Goal: Task Accomplishment & Management: Use online tool/utility

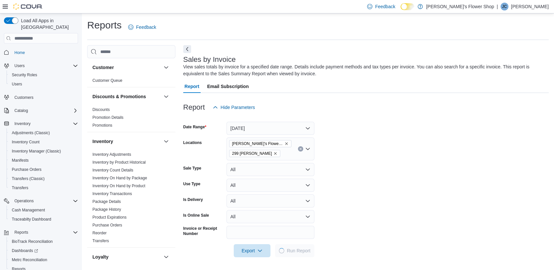
scroll to position [209, 0]
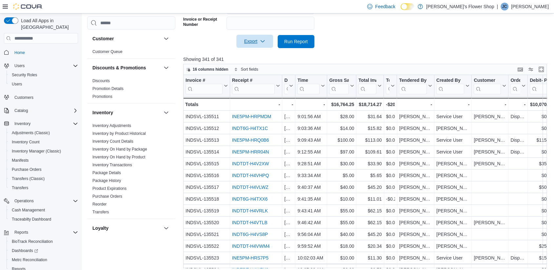
click at [262, 38] on span "Export" at bounding box center [254, 41] width 29 height 13
click at [257, 60] on button "Export to Excel" at bounding box center [255, 54] width 37 height 13
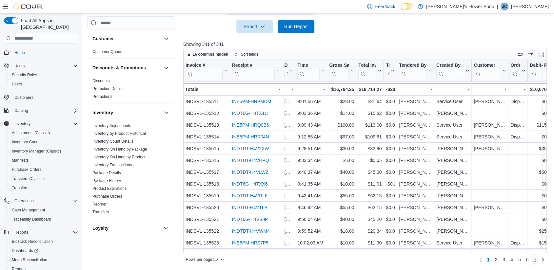
click at [536, 261] on span "7" at bounding box center [535, 260] width 3 height 7
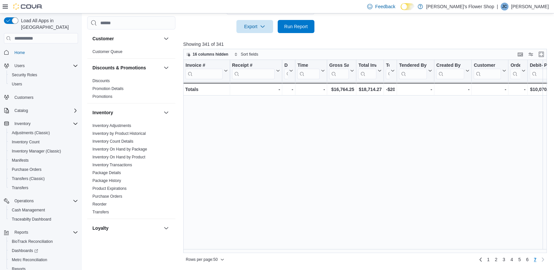
scroll to position [330, 0]
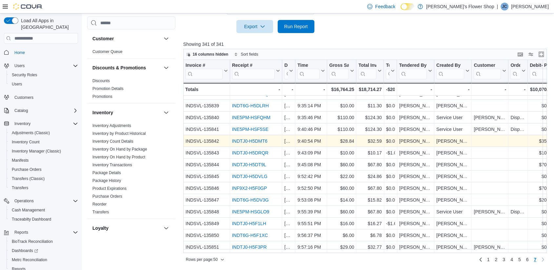
click at [261, 139] on link "INDTJ0-H5DMT6" at bounding box center [249, 141] width 35 height 5
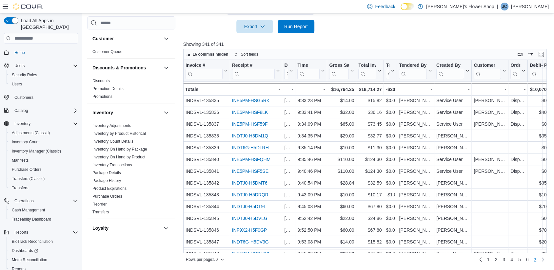
scroll to position [285, 0]
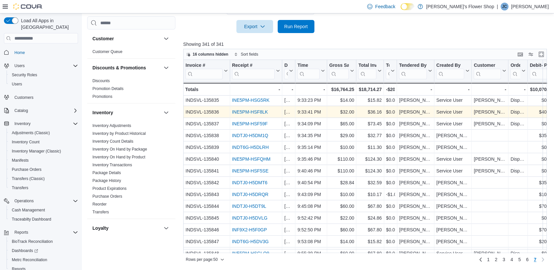
click at [266, 113] on link "INE5PM-HSF8LK" at bounding box center [250, 111] width 36 height 5
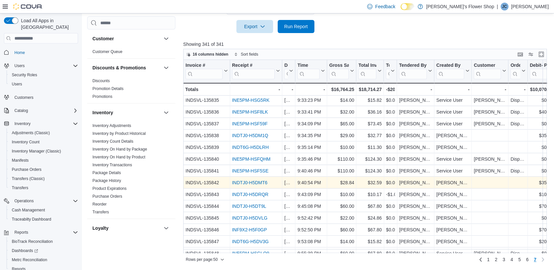
click at [260, 184] on link "INDTJ0-H5DMT6" at bounding box center [249, 182] width 35 height 5
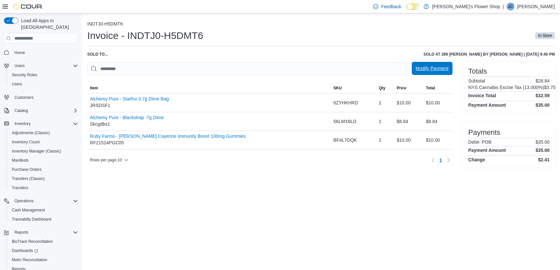
click at [427, 67] on span "Modify Payment" at bounding box center [431, 68] width 33 height 7
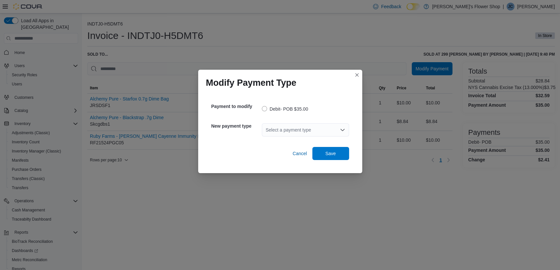
click at [337, 136] on div "Select a payment type" at bounding box center [305, 130] width 87 height 13
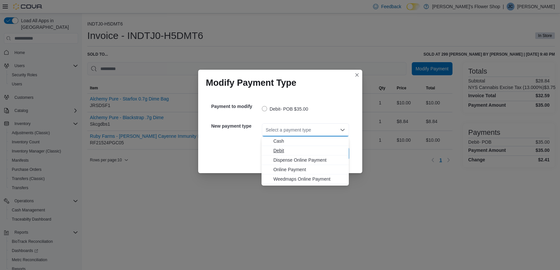
click at [323, 147] on button "Debit" at bounding box center [304, 151] width 87 height 10
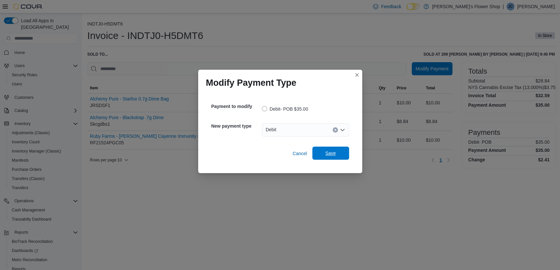
click at [338, 158] on span "Save" at bounding box center [330, 153] width 29 height 13
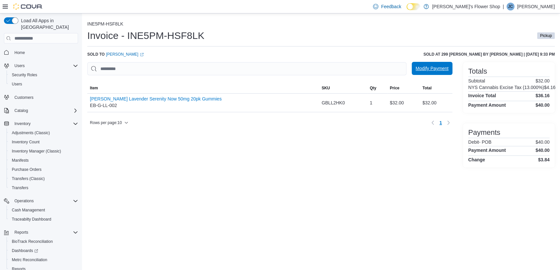
click at [438, 64] on span "Modify Payment" at bounding box center [431, 68] width 33 height 13
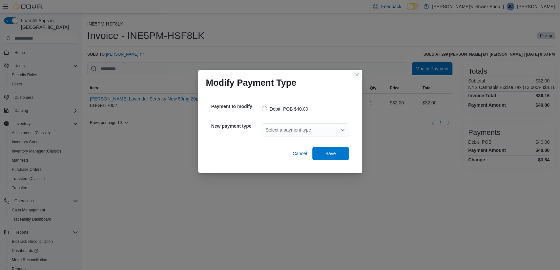
click at [357, 76] on button "Closes this modal window" at bounding box center [357, 75] width 8 height 8
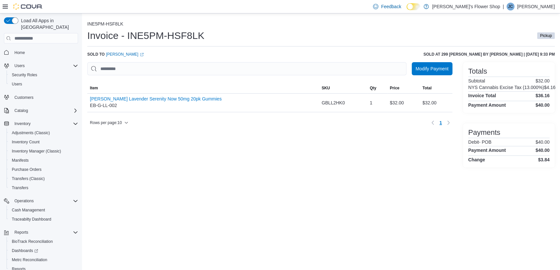
click at [428, 76] on div at bounding box center [269, 79] width 365 height 8
click at [427, 72] on span "Modify Payment" at bounding box center [431, 68] width 33 height 13
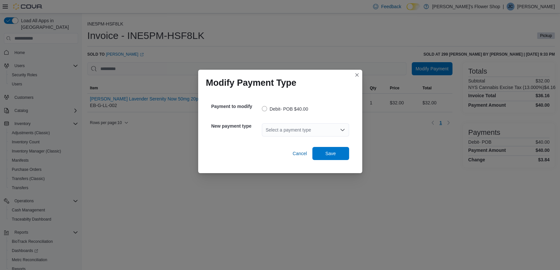
click at [317, 135] on div "Select a payment type" at bounding box center [305, 130] width 87 height 13
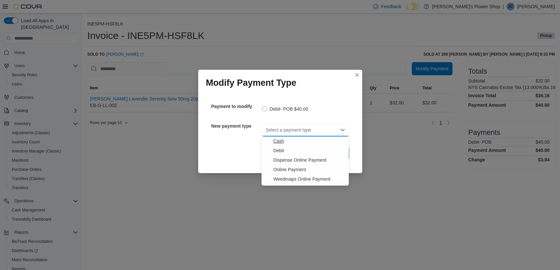
click at [311, 140] on span "Cash" at bounding box center [308, 141] width 71 height 7
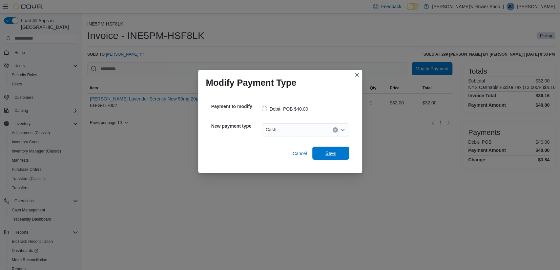
click at [321, 154] on span "Save" at bounding box center [330, 153] width 29 height 13
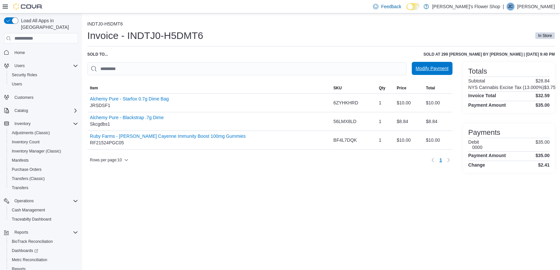
click at [426, 67] on span "Modify Payment" at bounding box center [431, 68] width 33 height 7
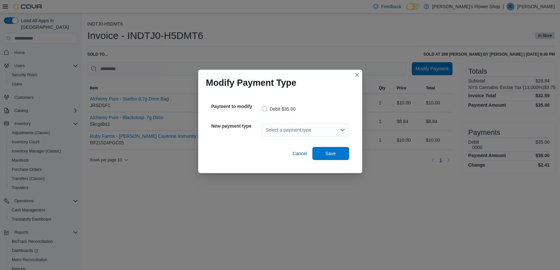
click at [279, 128] on div "Select a payment type" at bounding box center [305, 130] width 87 height 13
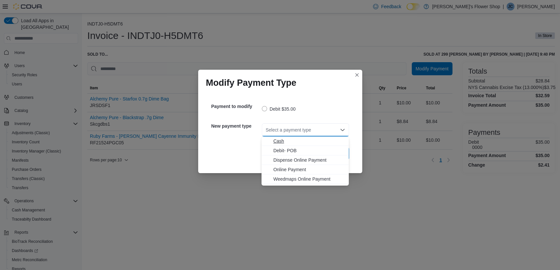
click at [284, 140] on span "Cash" at bounding box center [308, 141] width 71 height 7
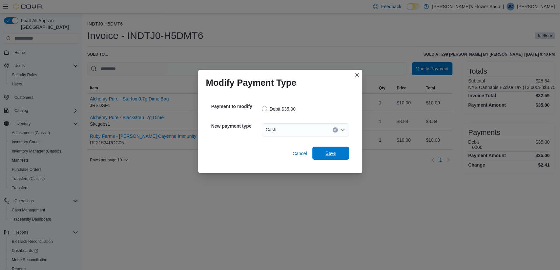
click at [335, 154] on span "Save" at bounding box center [330, 153] width 10 height 7
